Goal: Task Accomplishment & Management: Manage account settings

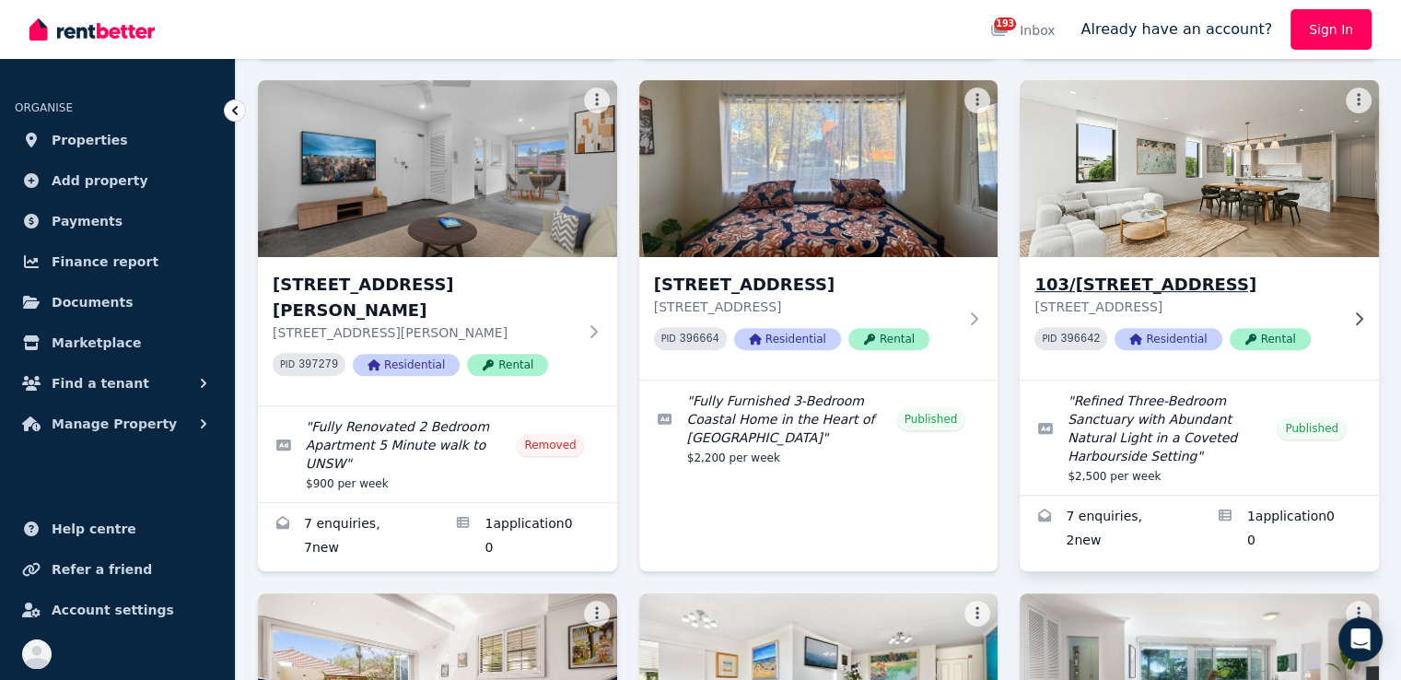
scroll to position [553, 0]
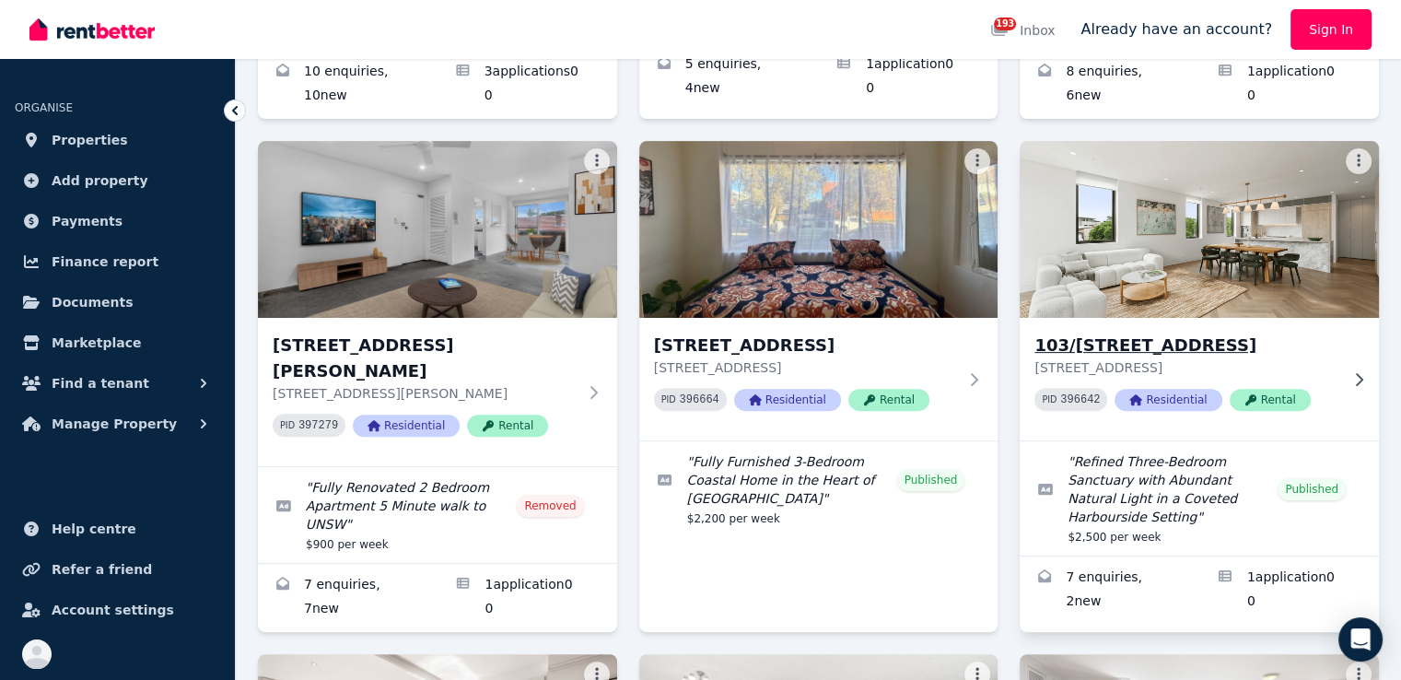
click at [1347, 344] on div "103/66-[GEOGRAPHIC_DATA] [STREET_ADDRESS] PID 396642 Residential Rental" at bounding box center [1199, 379] width 359 height 122
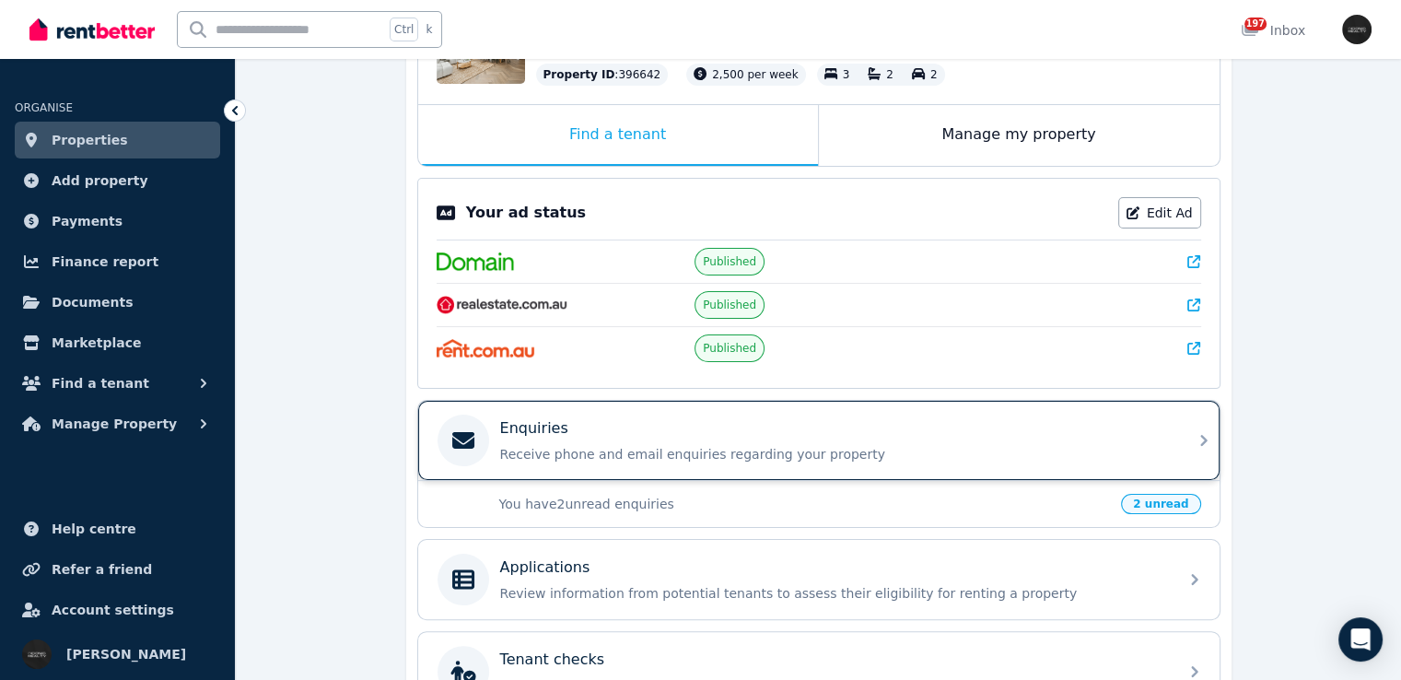
scroll to position [276, 0]
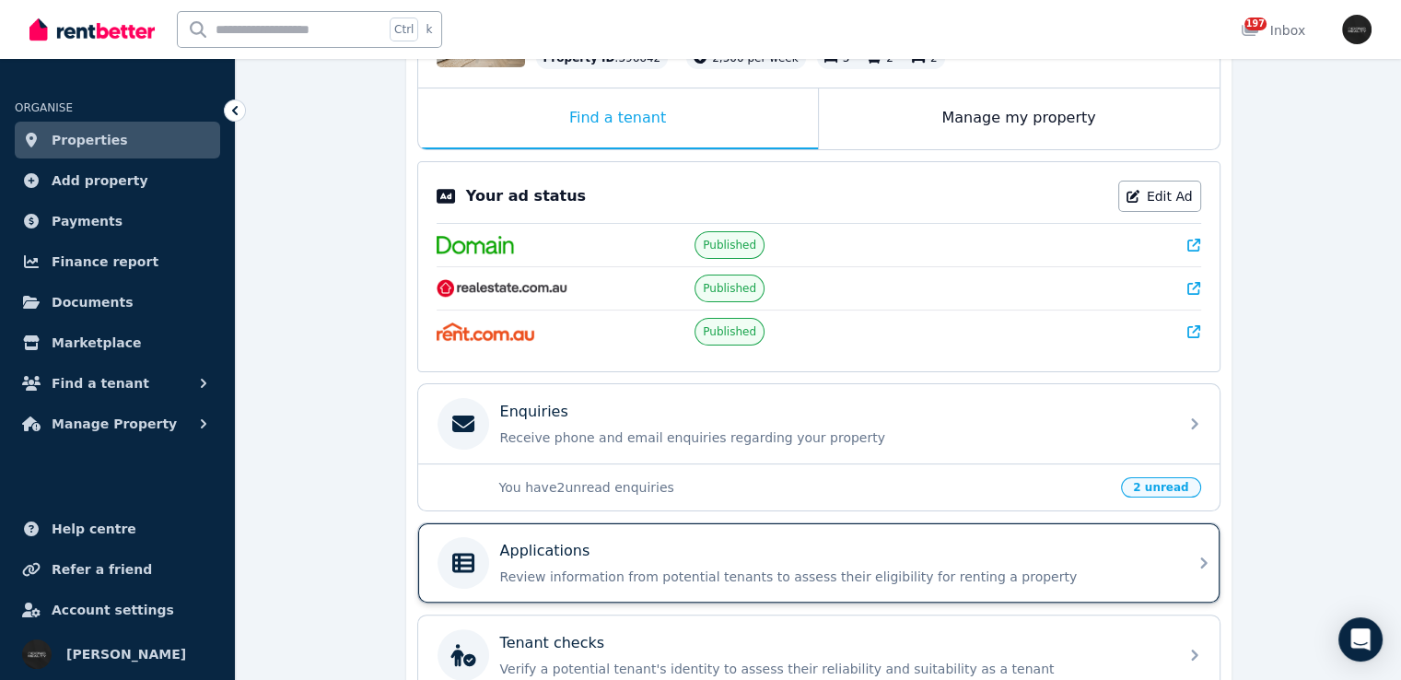
click at [1076, 557] on div "Applications Review information from potential tenants to assess their eligibil…" at bounding box center [833, 563] width 667 height 46
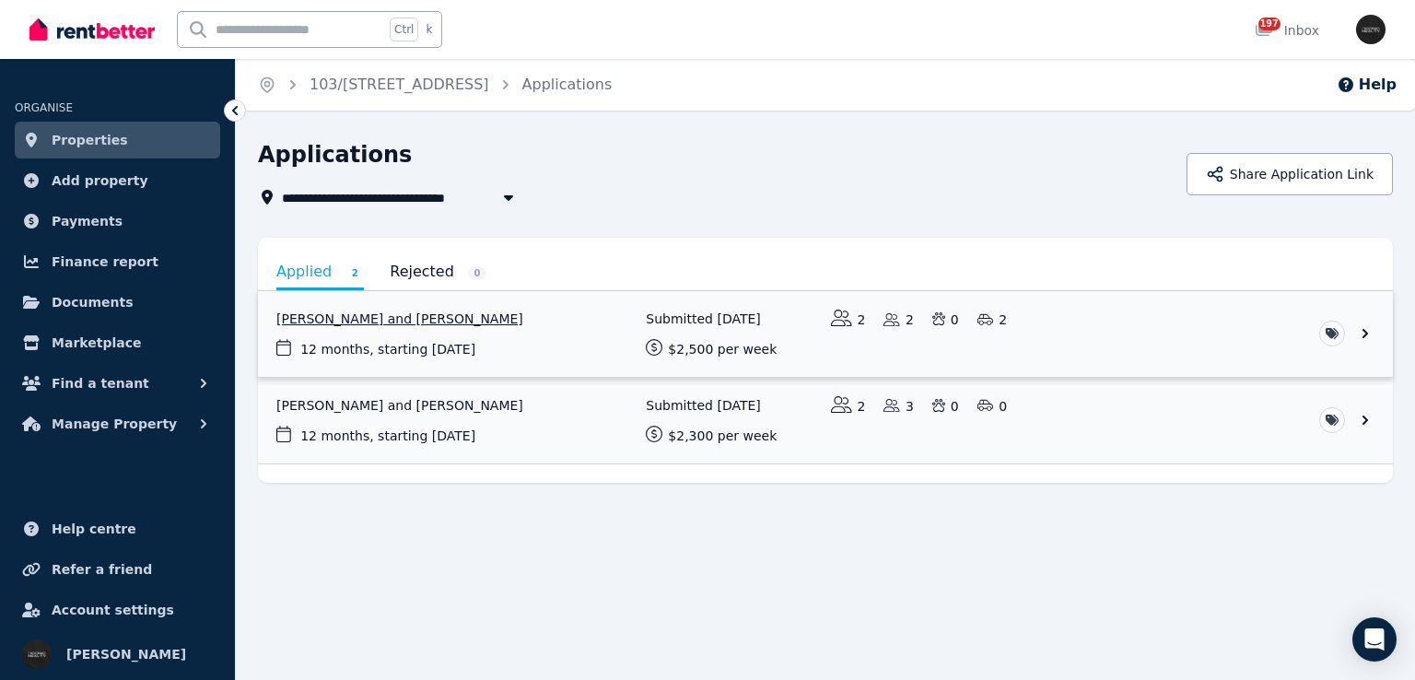
click at [1071, 329] on link "View application: Adam Rakowski and Bree Rakowski" at bounding box center [825, 334] width 1135 height 86
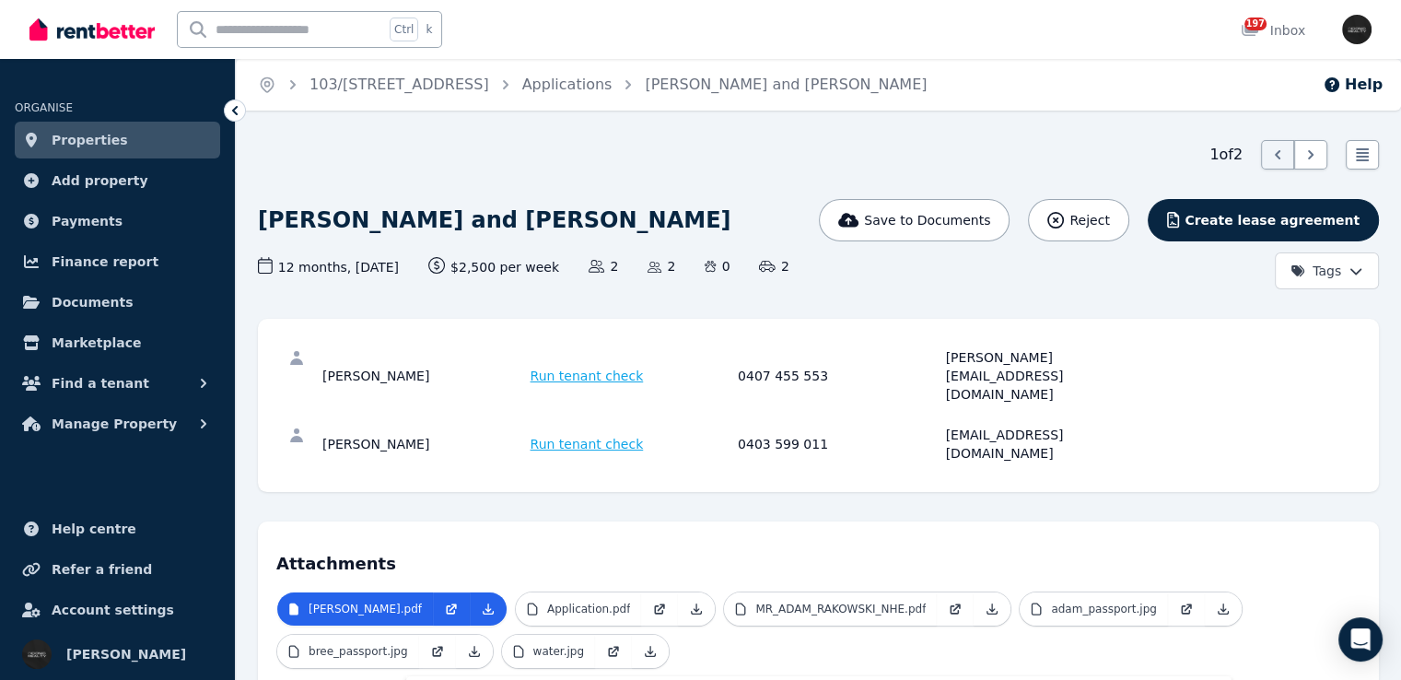
scroll to position [209, 0]
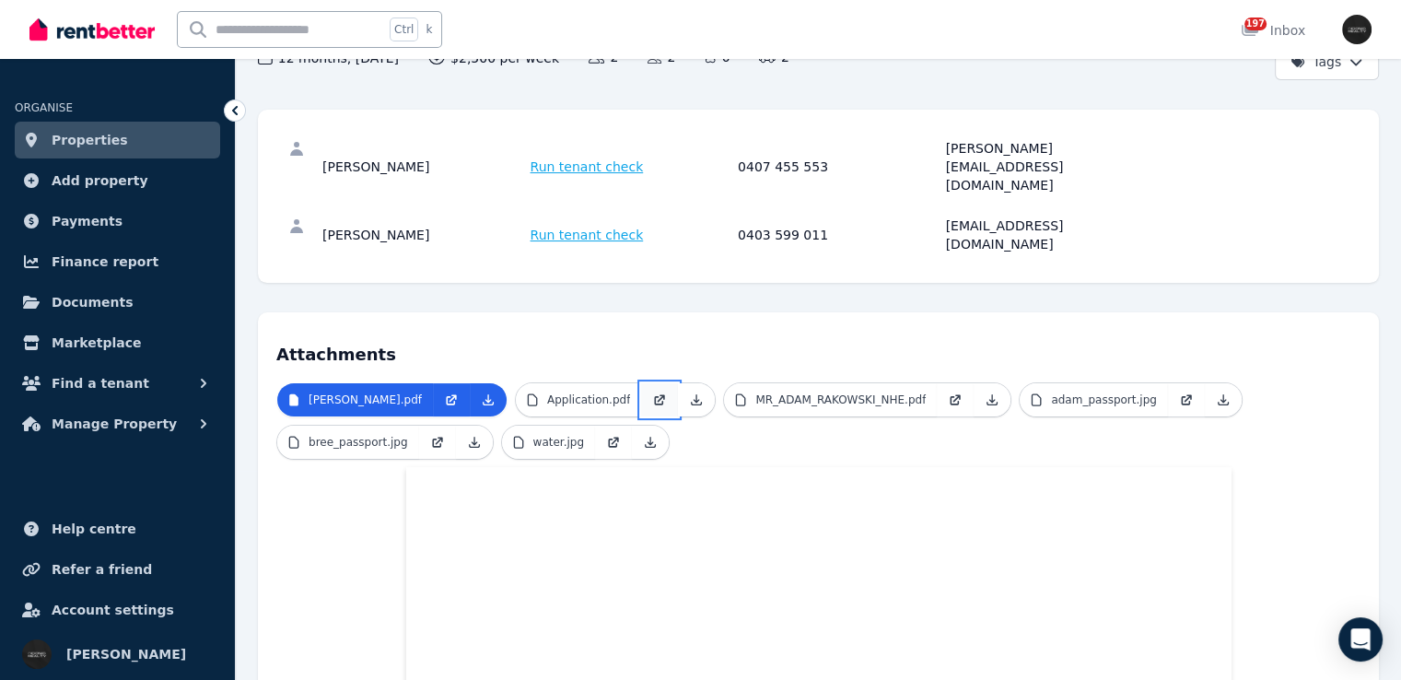
click at [667, 392] on icon at bounding box center [659, 399] width 15 height 15
